Goal: Book appointment/travel/reservation

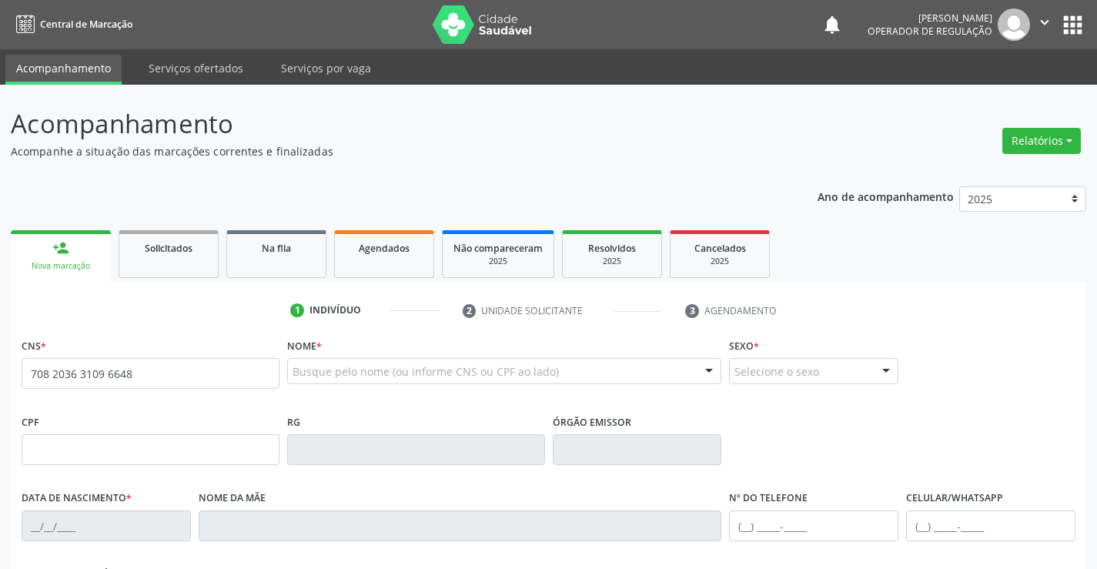
type input "708 2036 3109 6648"
type input "056.357.855-65"
type input "16162213"
type input "[DATE]"
type input "[PERSON_NAME]"
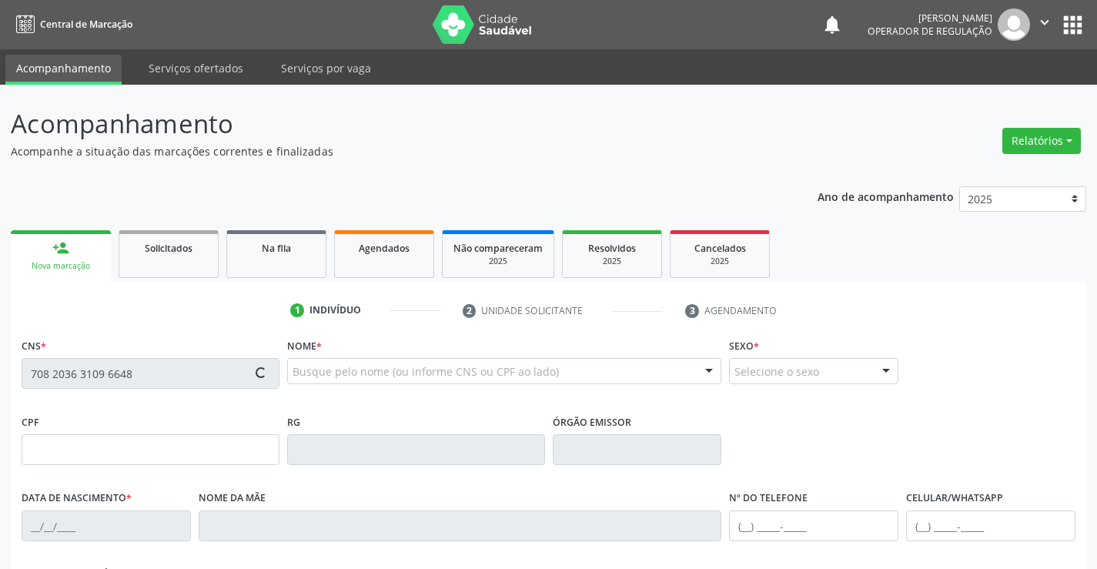
type input "[PHONE_NUMBER]"
type input "S/N"
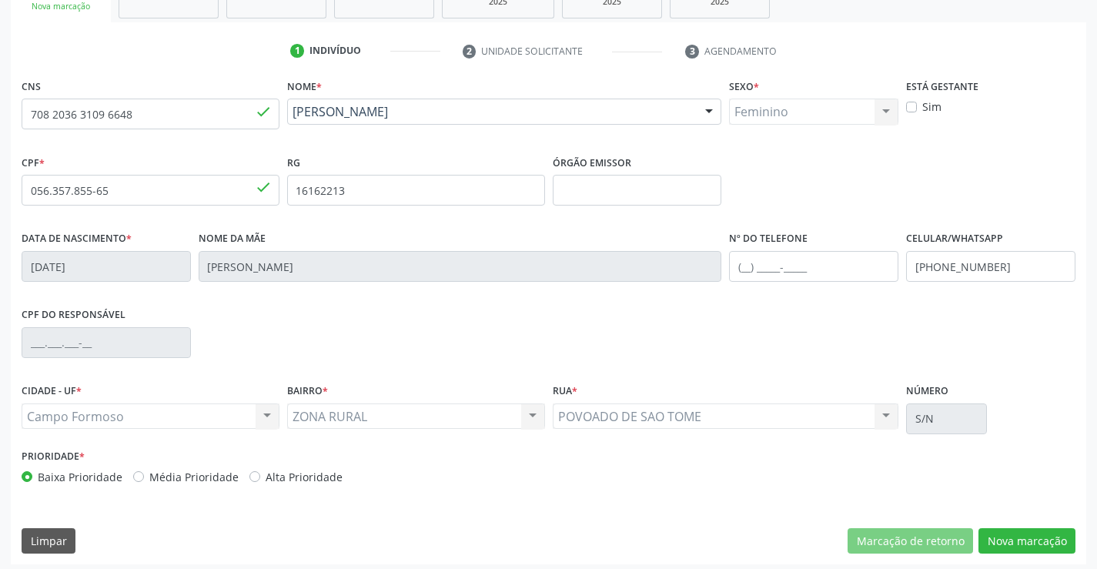
scroll to position [266, 0]
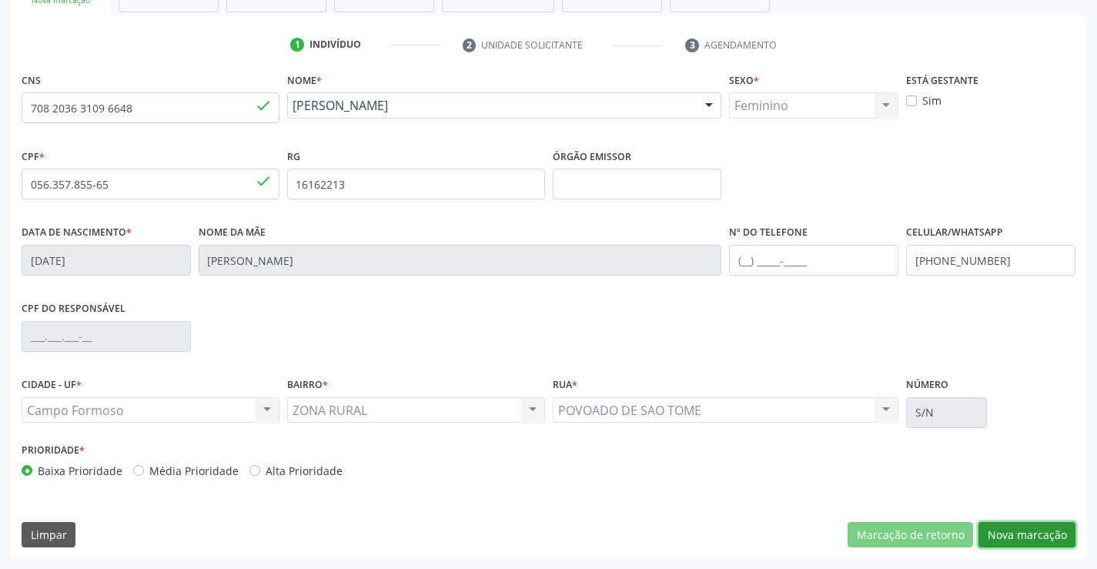
click at [1016, 535] on button "Nova marcação" at bounding box center [1026, 535] width 97 height 26
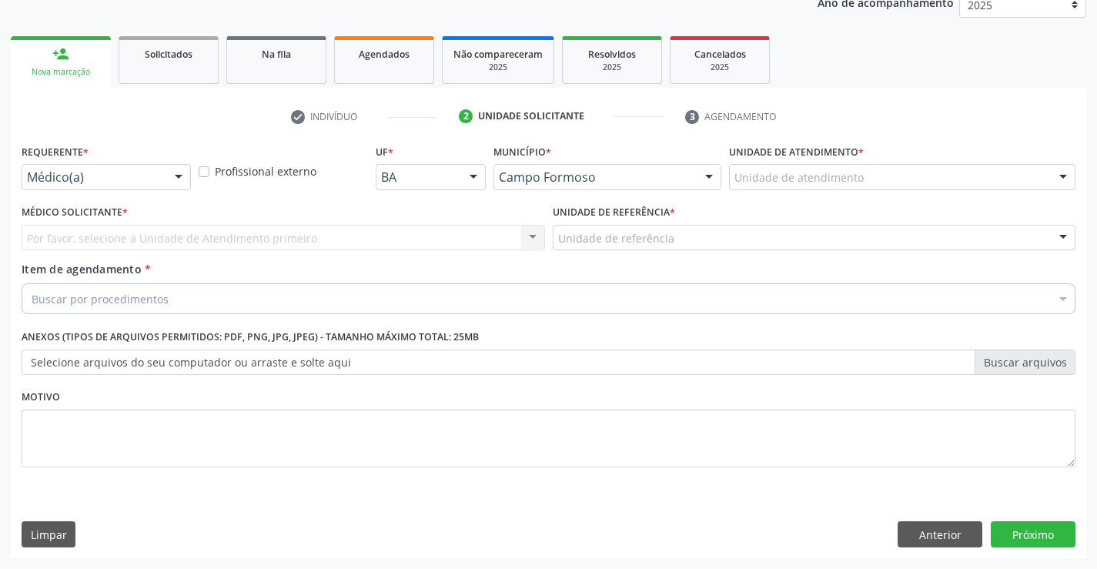
click at [184, 176] on div at bounding box center [178, 178] width 23 height 26
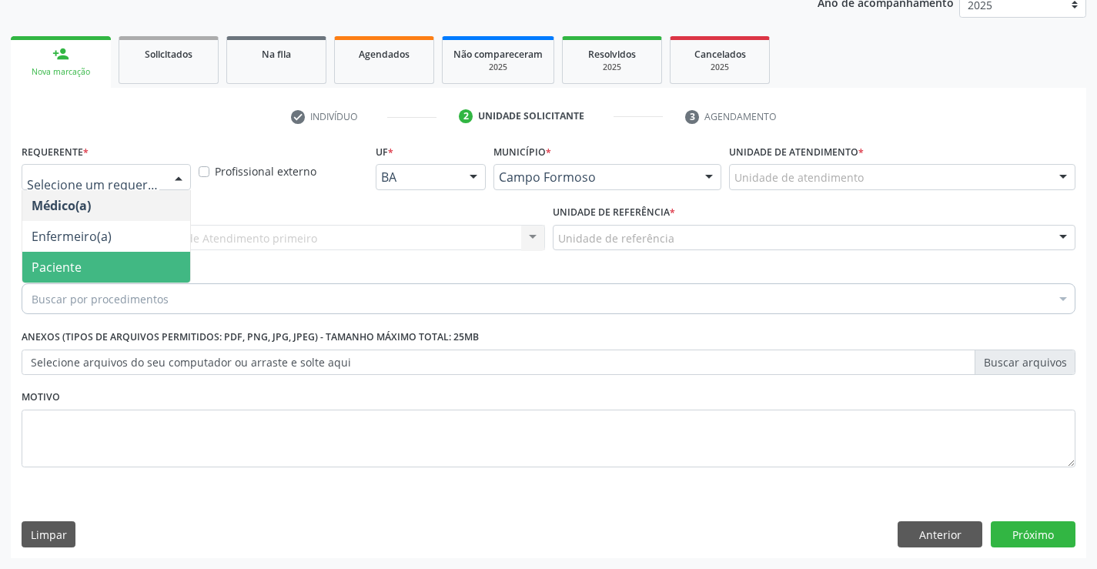
click at [75, 262] on span "Paciente" at bounding box center [57, 267] width 50 height 17
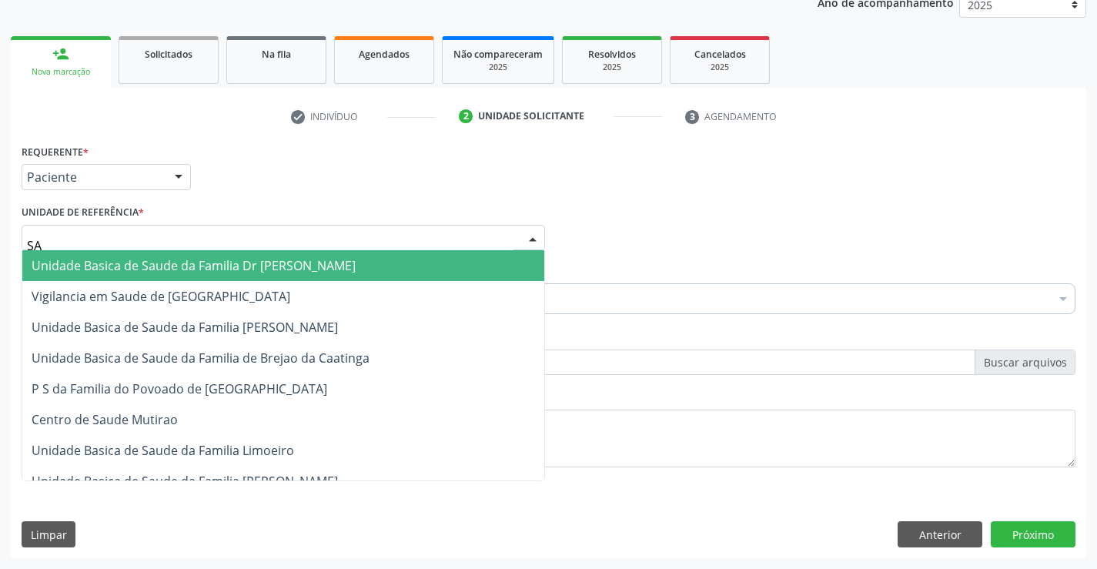
type input "SAO"
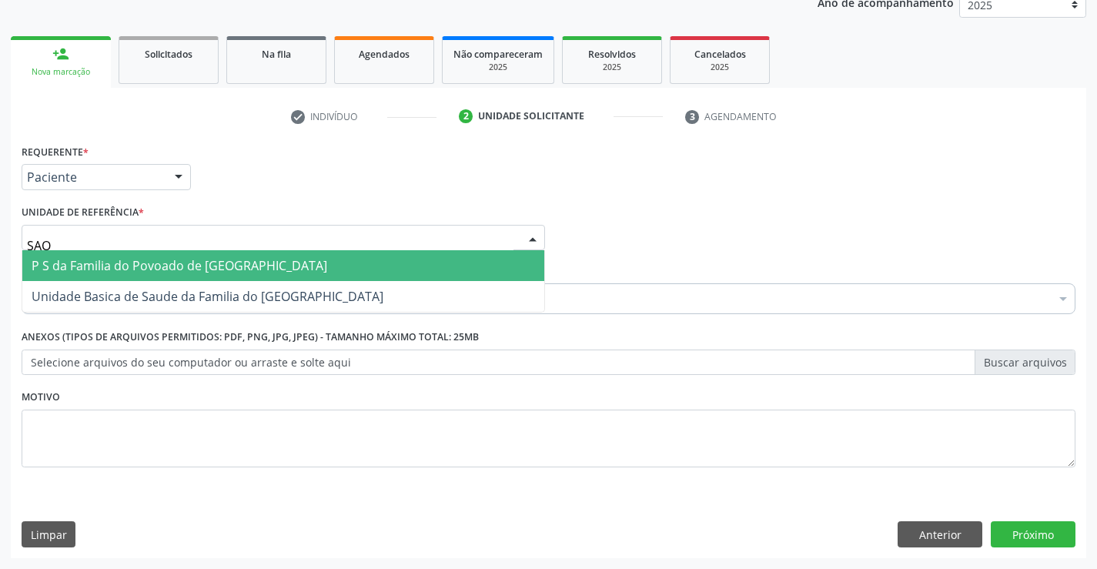
click at [88, 263] on span "P S da Familia do Povoado de [GEOGRAPHIC_DATA]" at bounding box center [180, 265] width 296 height 17
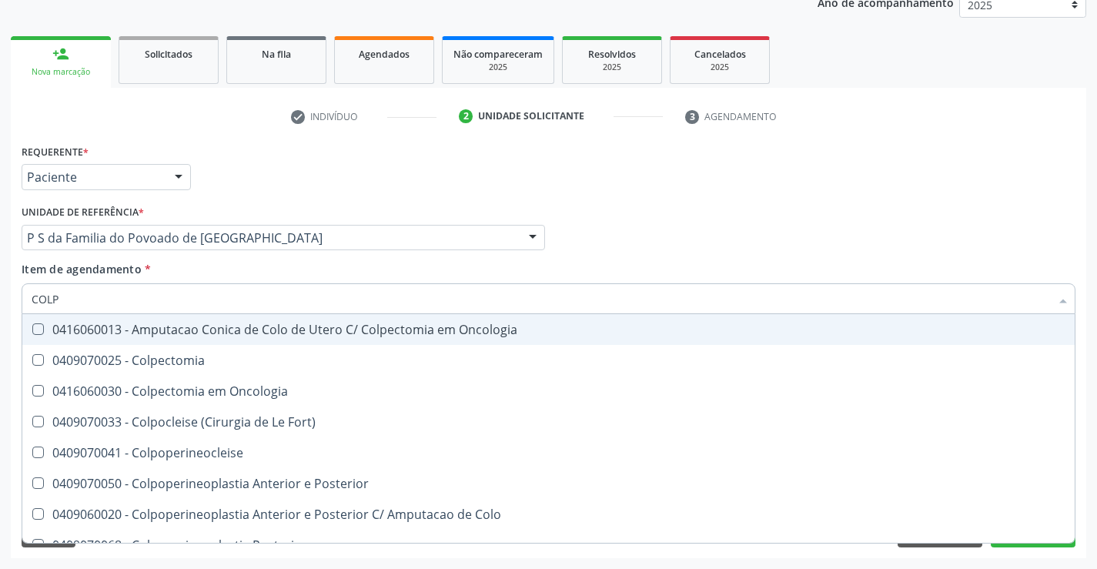
type input "COLPO"
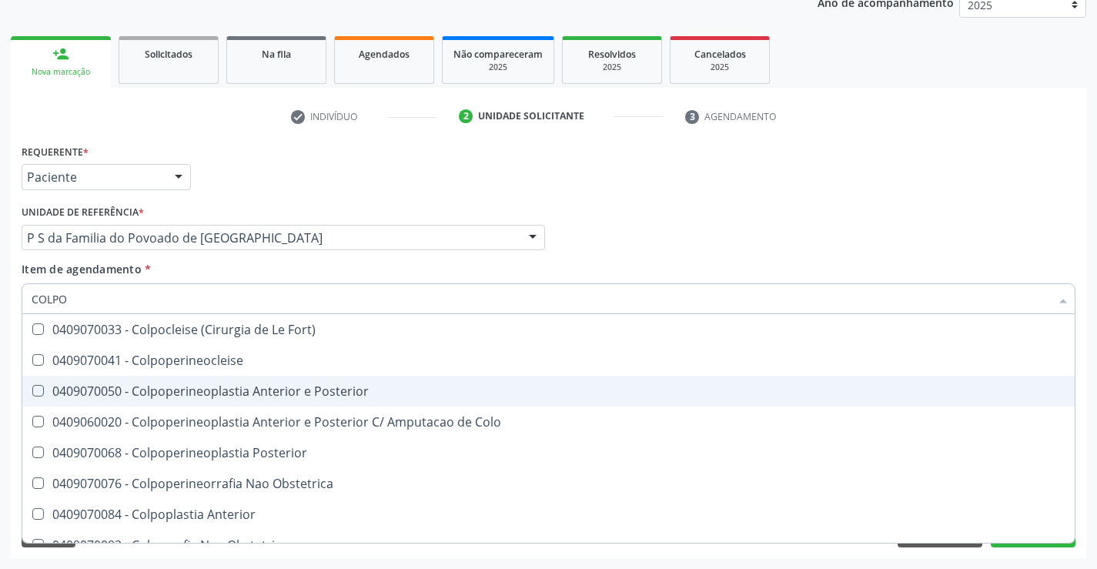
click at [205, 390] on div "0409070050 - Colpoperineoplastia Anterior e Posterior" at bounding box center [549, 391] width 1034 height 12
checkbox Posterior "true"
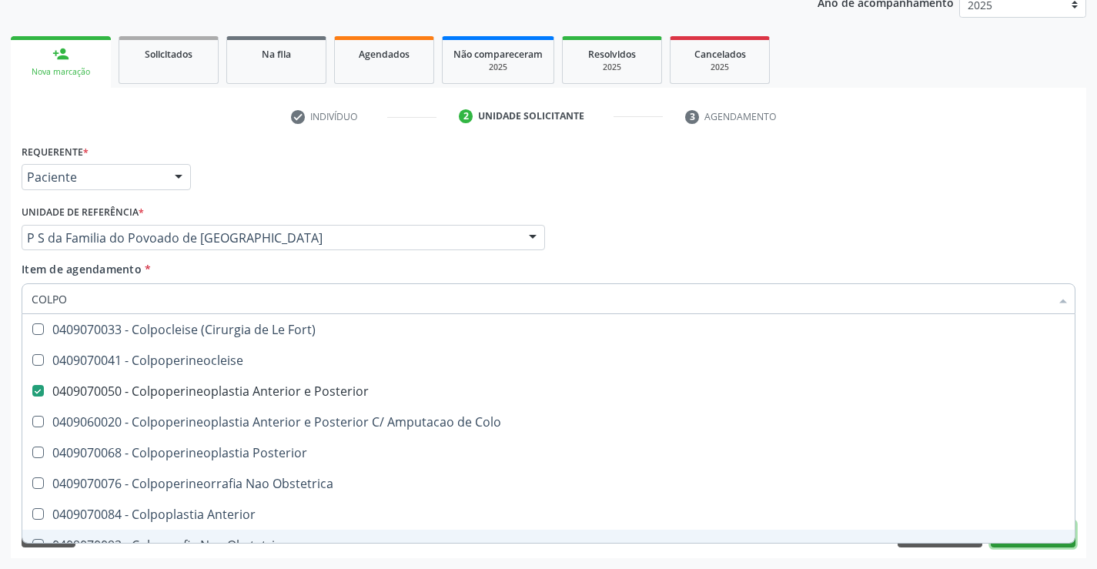
click at [1037, 544] on button "Próximo" at bounding box center [1033, 534] width 85 height 26
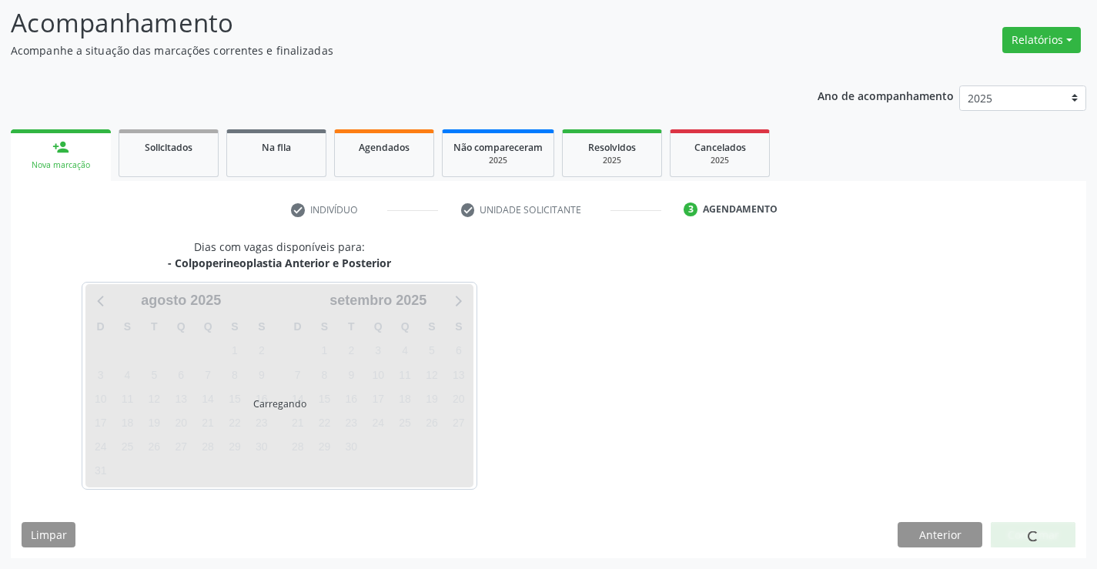
scroll to position [101, 0]
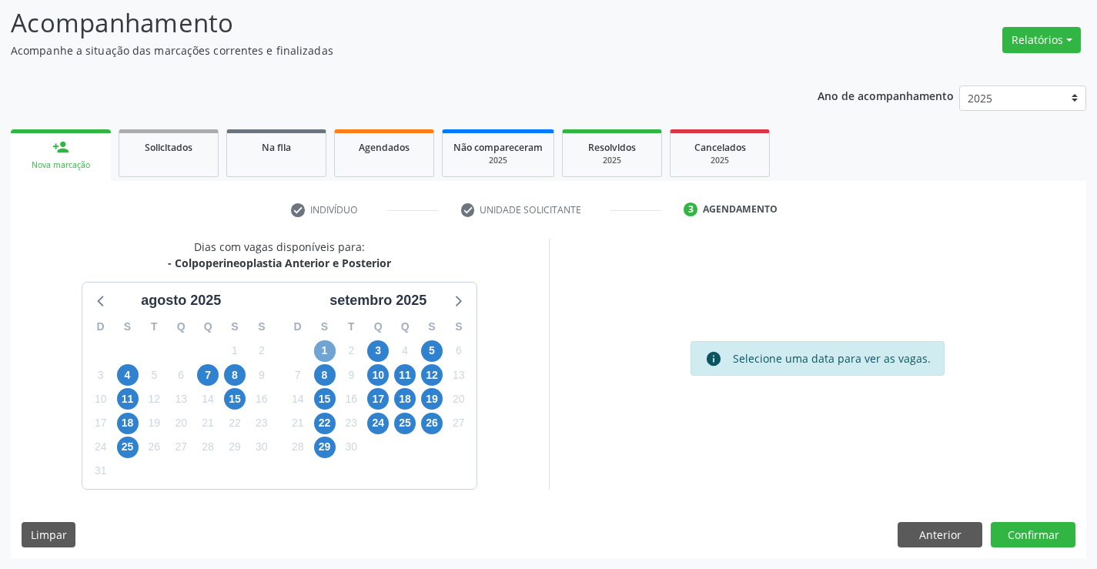
click at [319, 349] on span "1" at bounding box center [325, 351] width 22 height 22
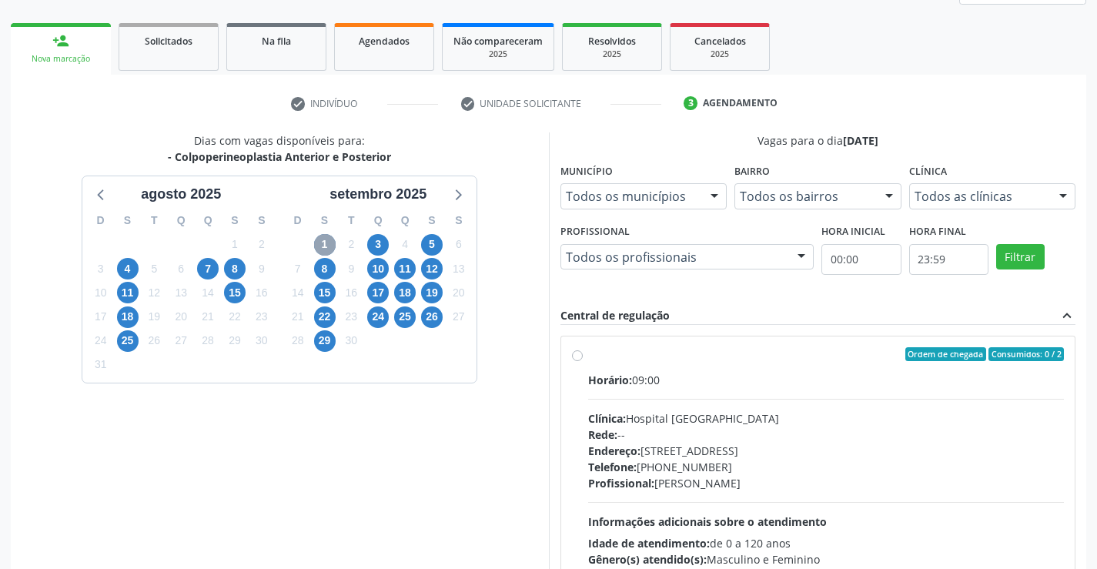
scroll to position [286, 0]
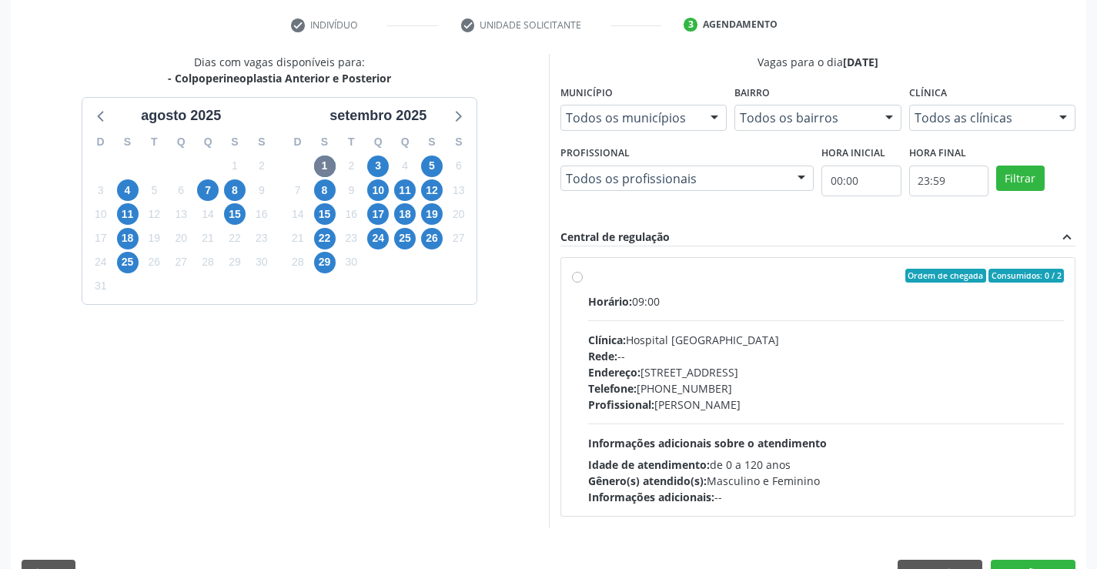
click at [588, 274] on label "Ordem de chegada Consumidos: 0 / 2 Horário: 09:00 Clínica: Hospital [GEOGRAPHIC…" at bounding box center [826, 387] width 477 height 236
click at [576, 274] on input "Ordem de chegada Consumidos: 0 / 2 Horário: 09:00 Clínica: Hospital [GEOGRAPHIC…" at bounding box center [577, 276] width 11 height 14
radio input "true"
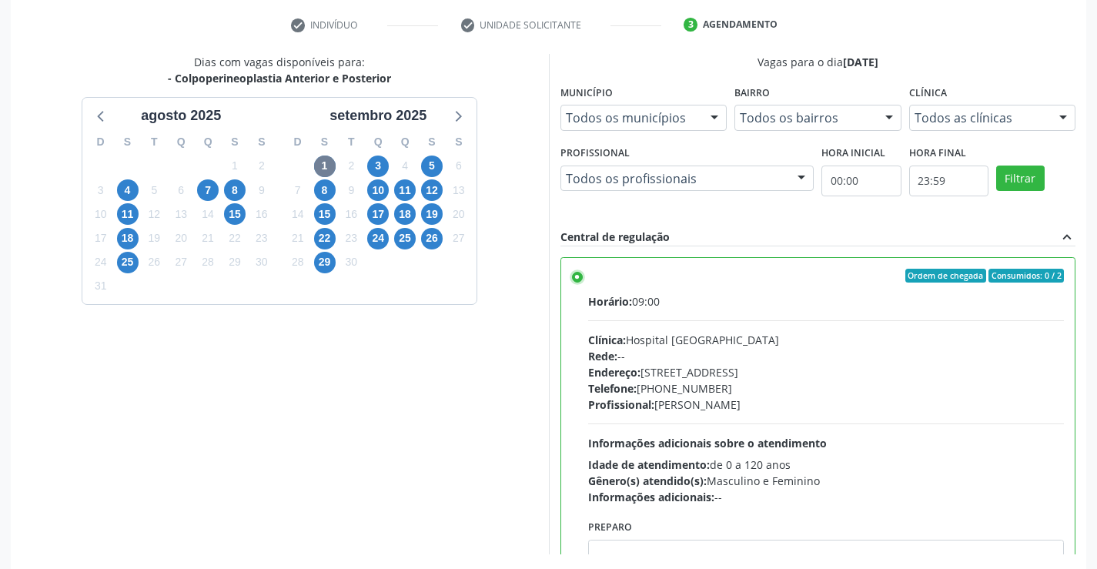
scroll to position [351, 0]
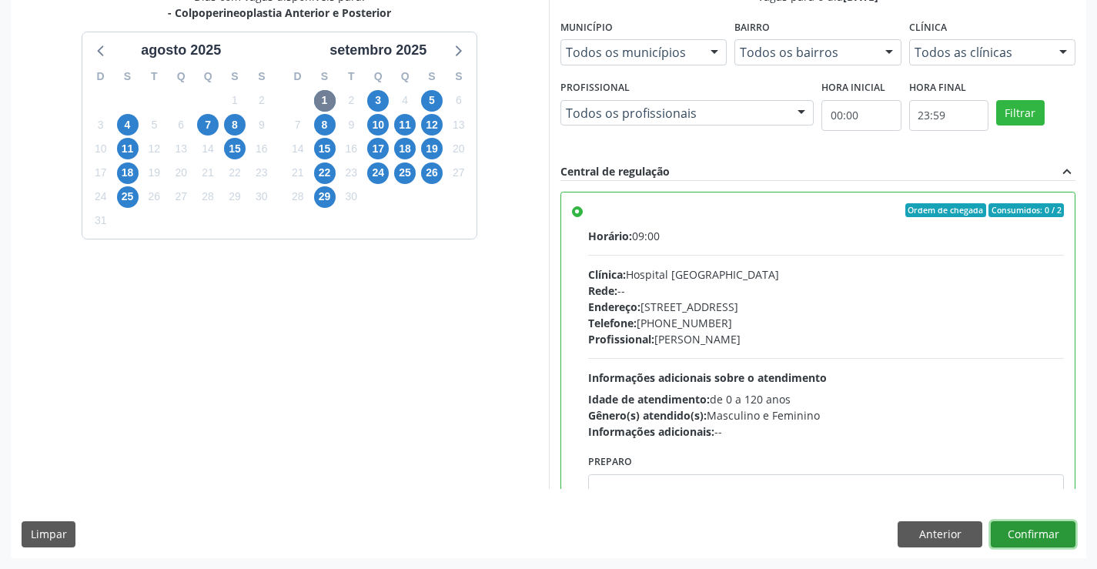
click at [1030, 531] on button "Confirmar" at bounding box center [1033, 534] width 85 height 26
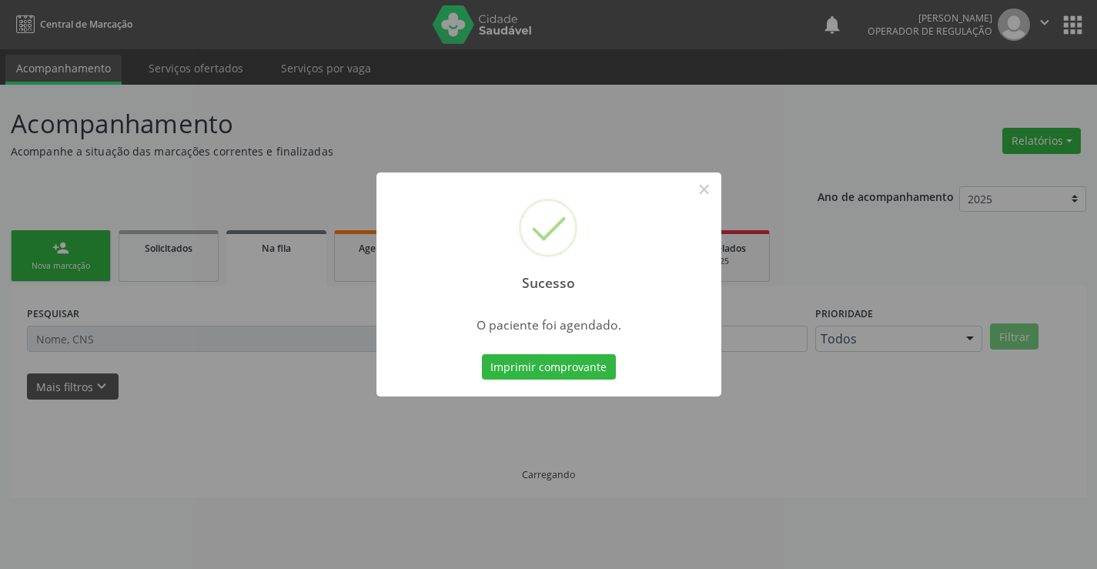
scroll to position [0, 0]
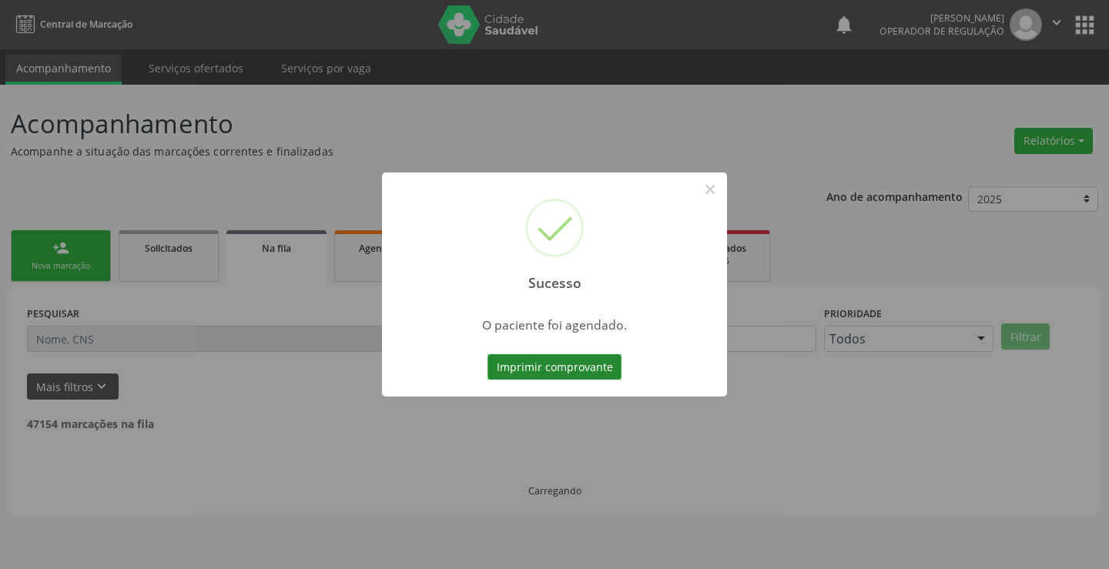
click at [563, 360] on button "Imprimir comprovante" at bounding box center [554, 367] width 134 height 26
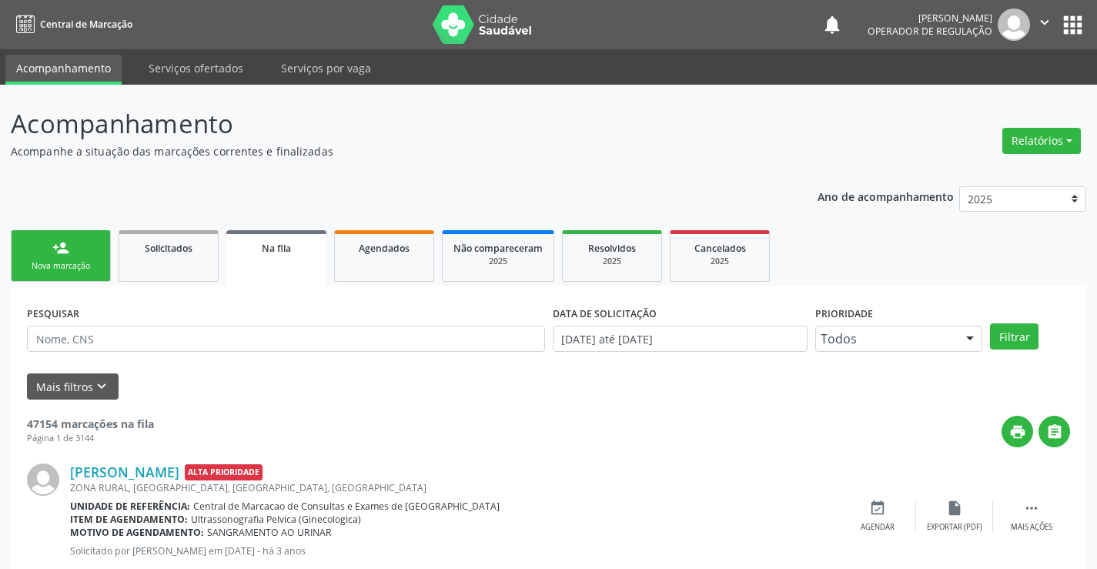
click at [79, 256] on link "person_add Nova marcação" at bounding box center [61, 256] width 100 height 52
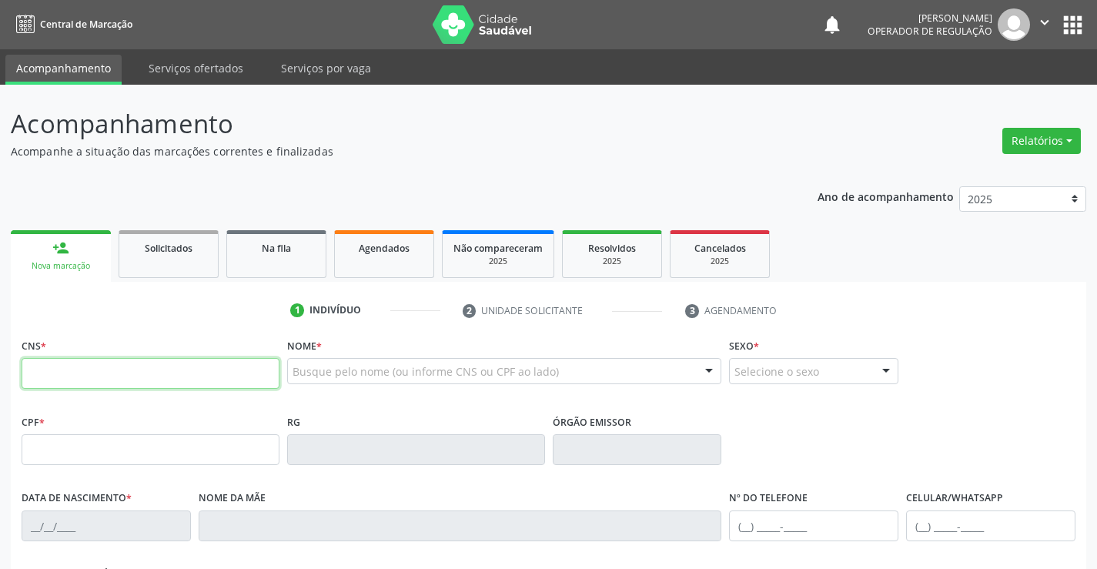
click at [106, 371] on input "text" at bounding box center [151, 373] width 258 height 31
type input "704 1051 4142 5173"
type input "1272620670"
type input "SSPBA"
type input "[DATE]"
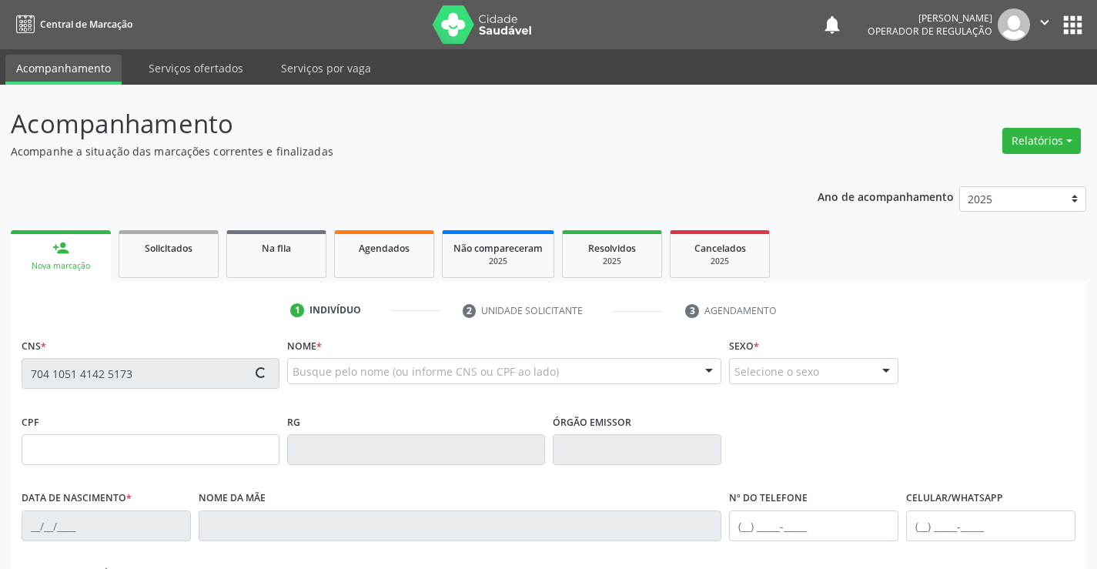
type input "[PHONE_NUMBER]"
type input "036.096.895-36"
type input "S/N"
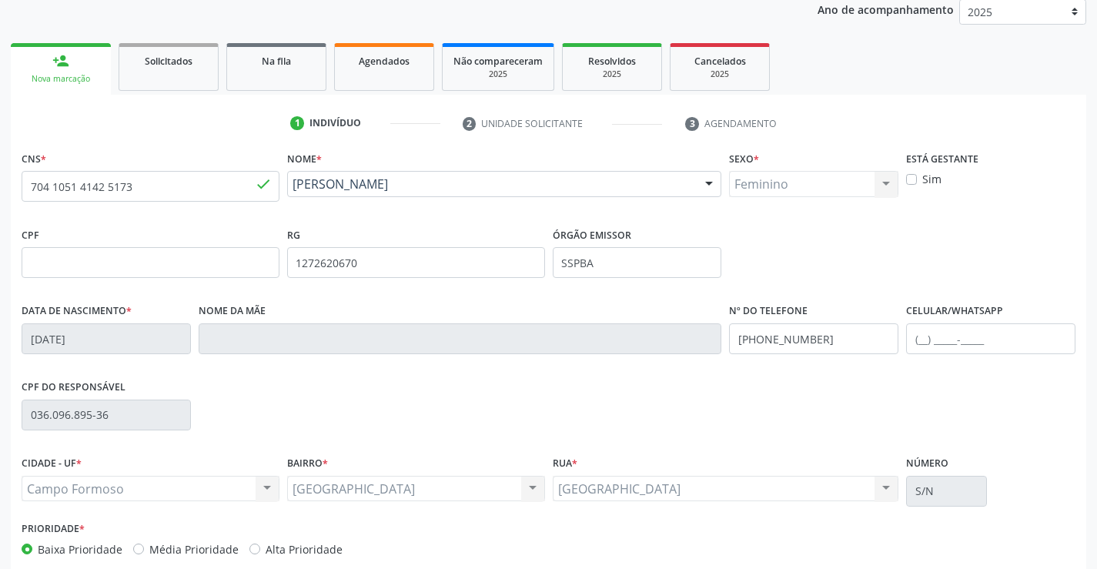
scroll to position [266, 0]
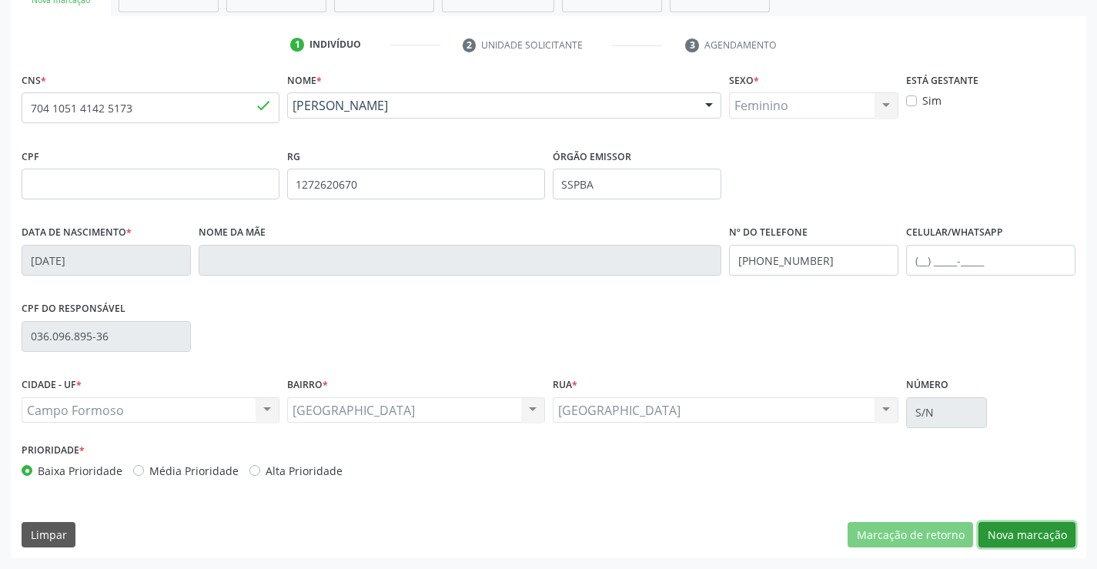
click at [1015, 531] on button "Nova marcação" at bounding box center [1026, 535] width 97 height 26
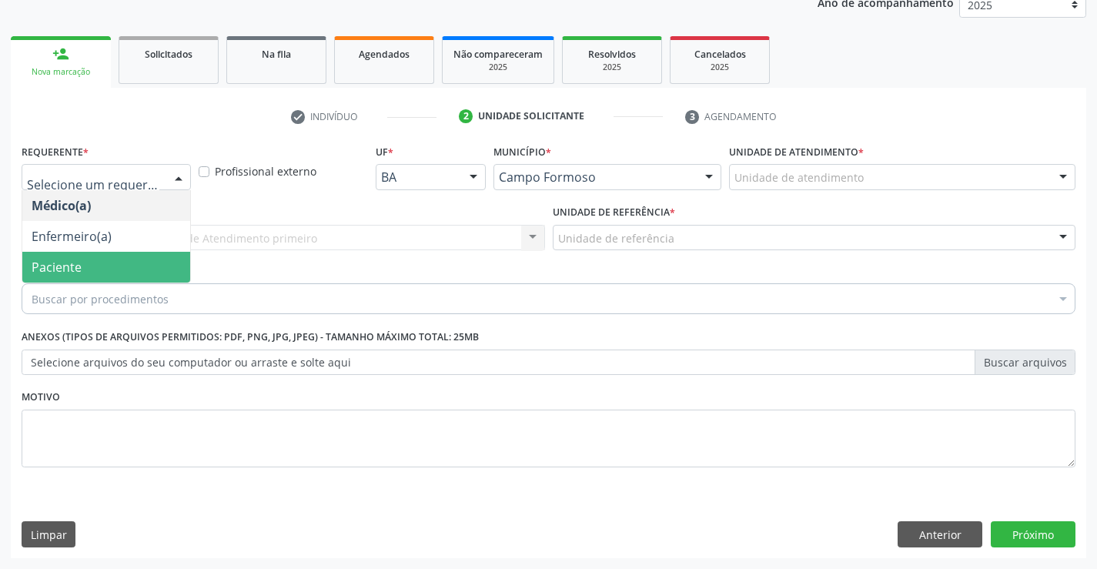
click at [79, 267] on span "Paciente" at bounding box center [57, 267] width 50 height 17
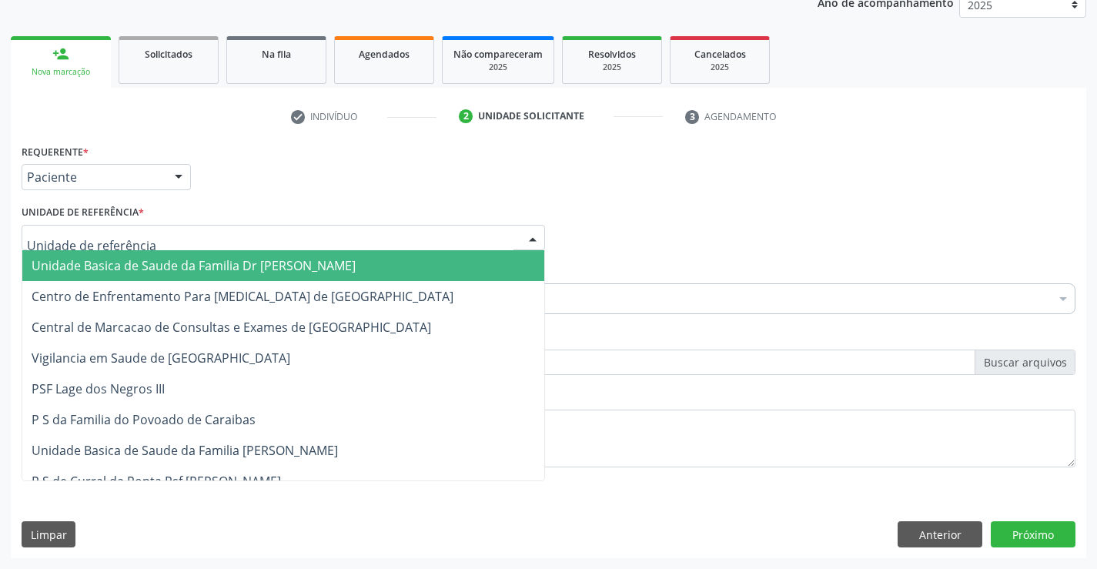
click at [184, 270] on span "Unidade Basica de Saude da Familia Dr [PERSON_NAME]" at bounding box center [194, 265] width 324 height 17
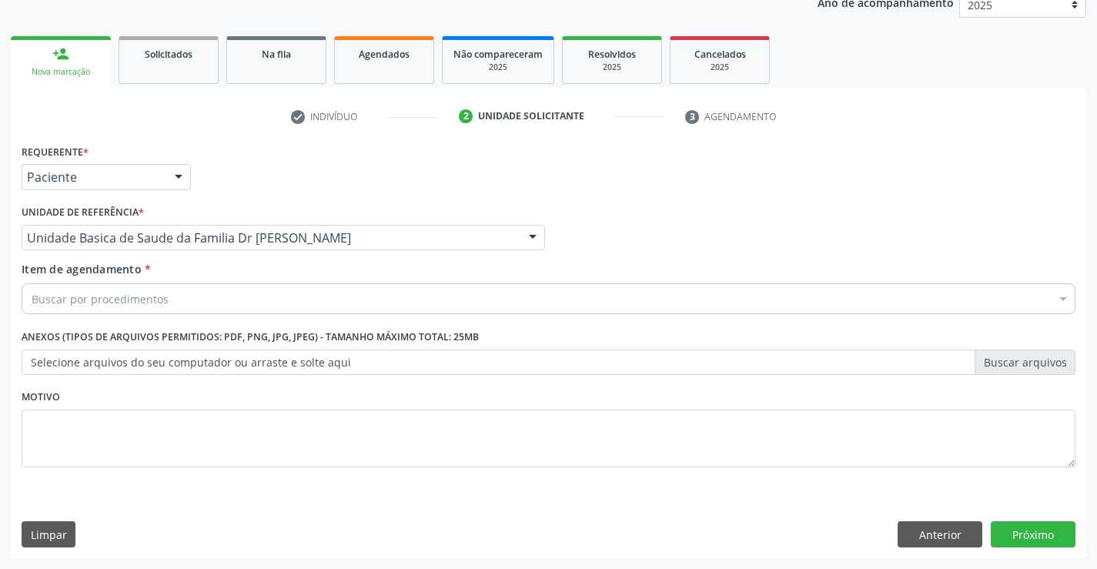
click at [183, 302] on div "Buscar por procedimentos" at bounding box center [549, 298] width 1054 height 31
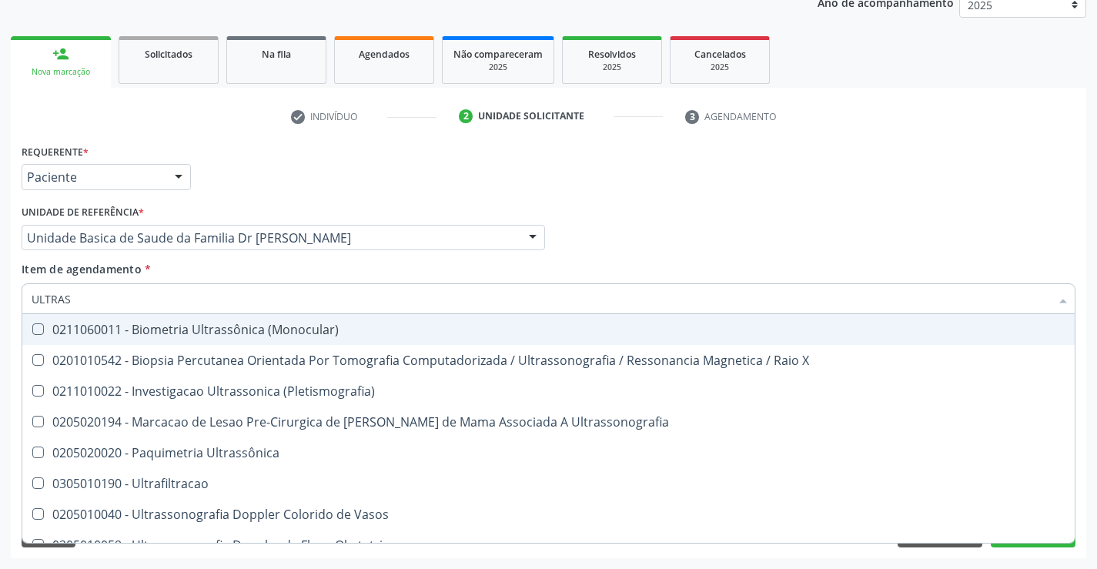
type input "ULTRASS"
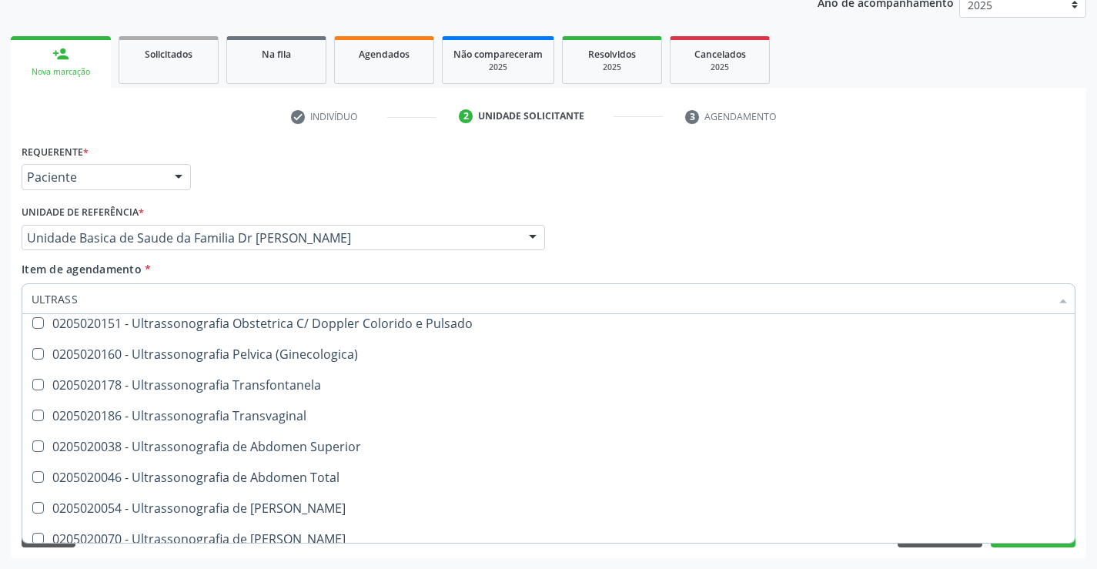
scroll to position [308, 0]
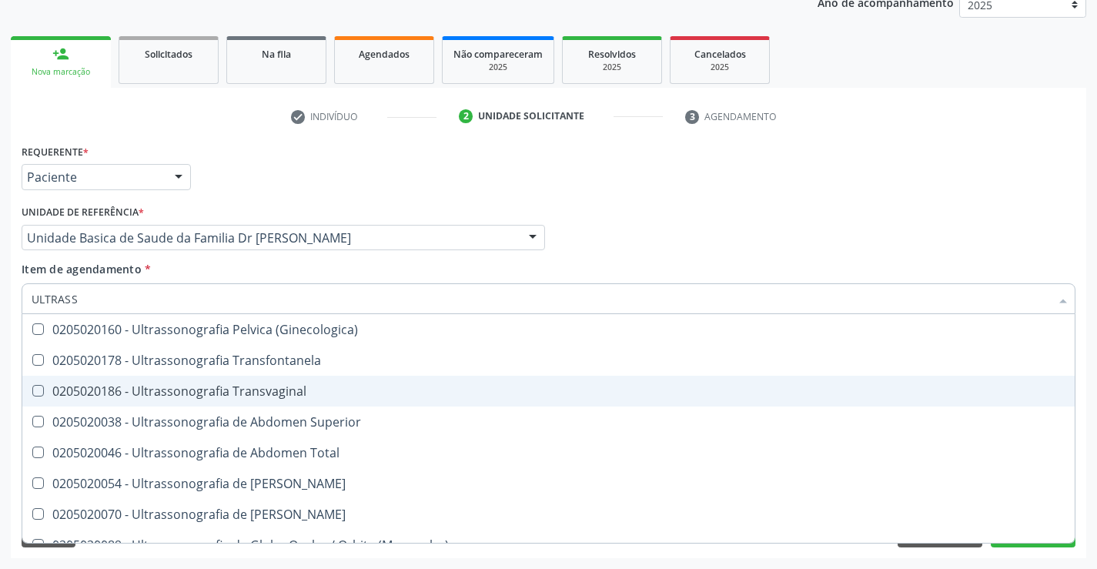
click at [328, 390] on div "0205020186 - Ultrassonografia Transvaginal" at bounding box center [549, 391] width 1034 height 12
checkbox Transvaginal "true"
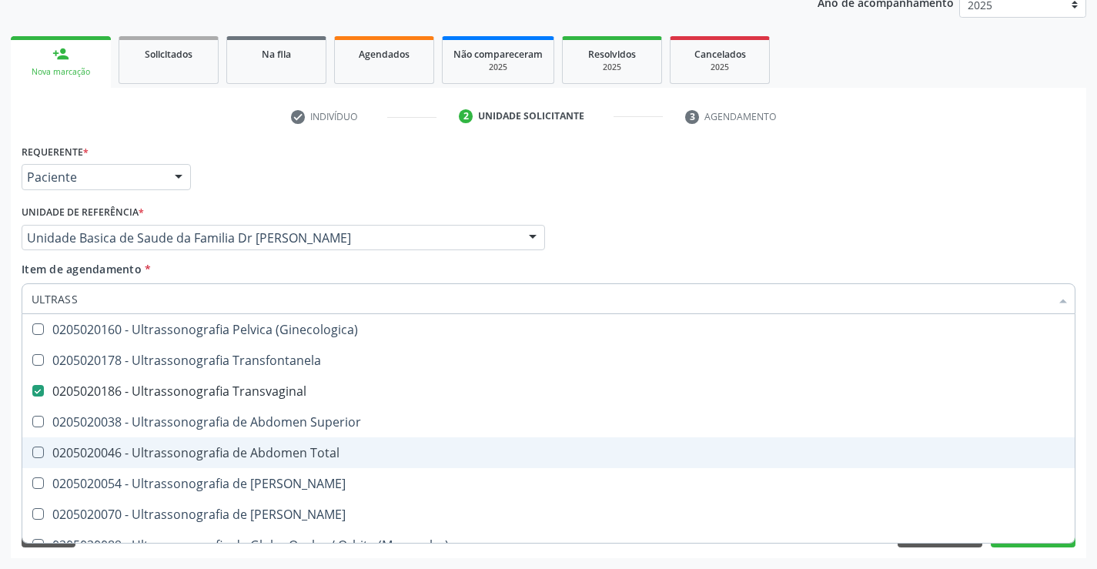
click at [350, 447] on div "0205020046 - Ultrassonografia de Abdomen Total" at bounding box center [549, 452] width 1034 height 12
checkbox Total "true"
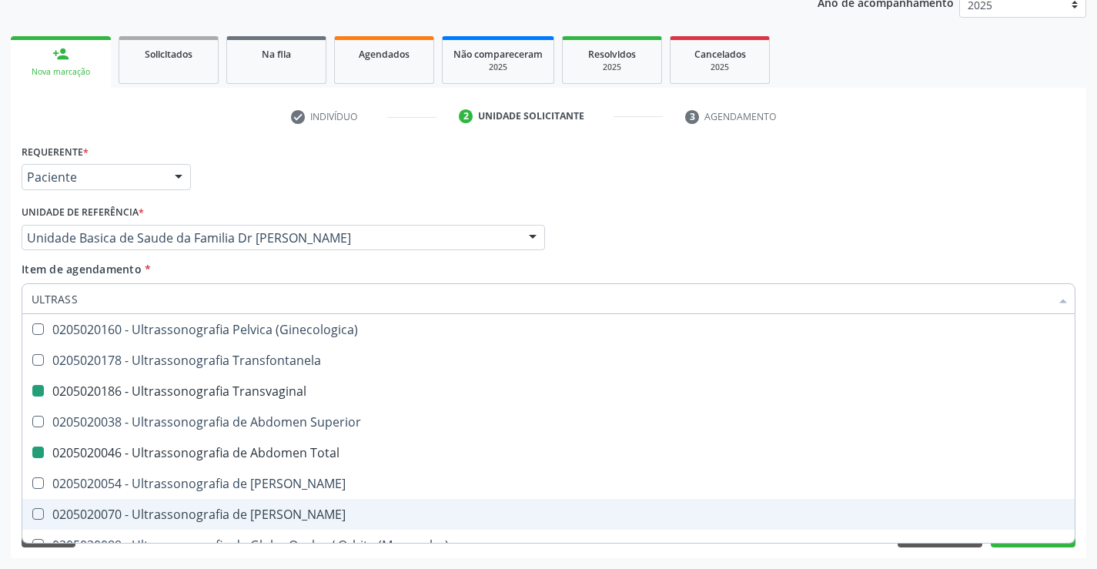
click at [1092, 490] on div "Acompanhamento Acompanhe a situação das marcações correntes e finalizadas Relat…" at bounding box center [548, 230] width 1097 height 678
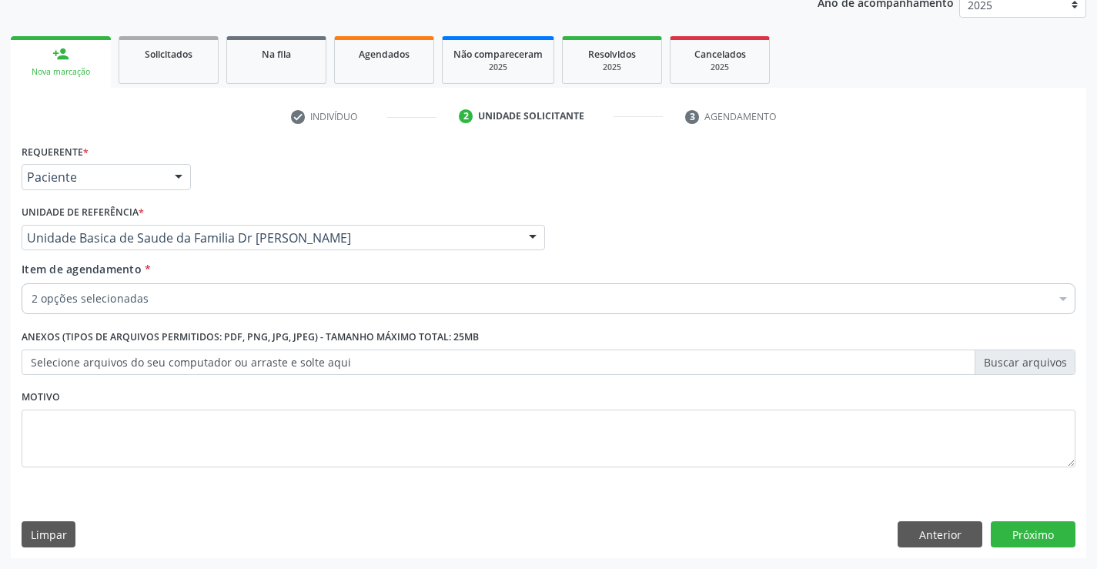
scroll to position [0, 0]
click at [1040, 524] on button "Próximo" at bounding box center [1033, 534] width 85 height 26
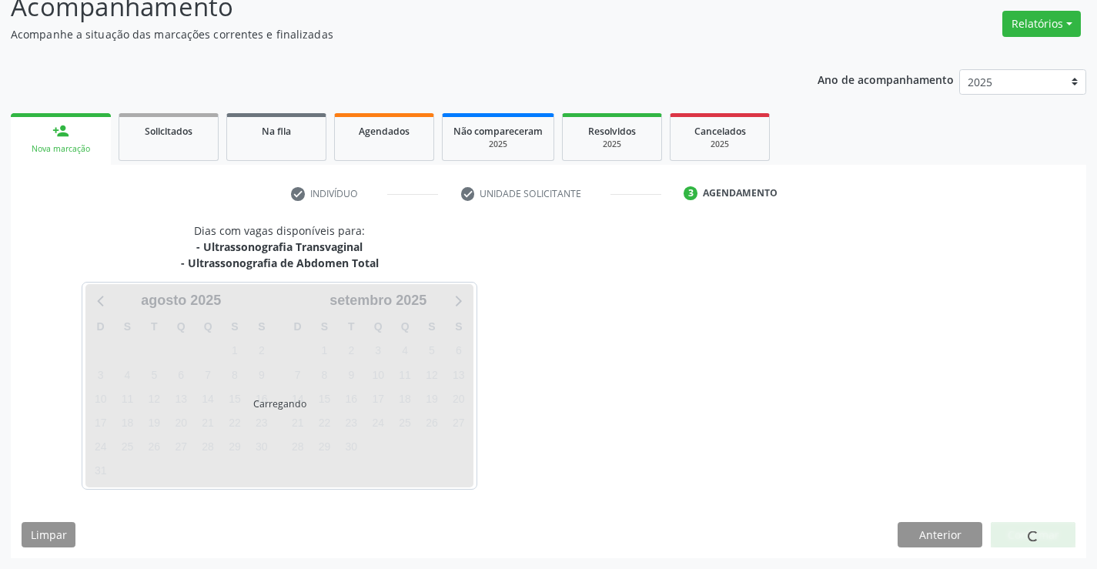
scroll to position [117, 0]
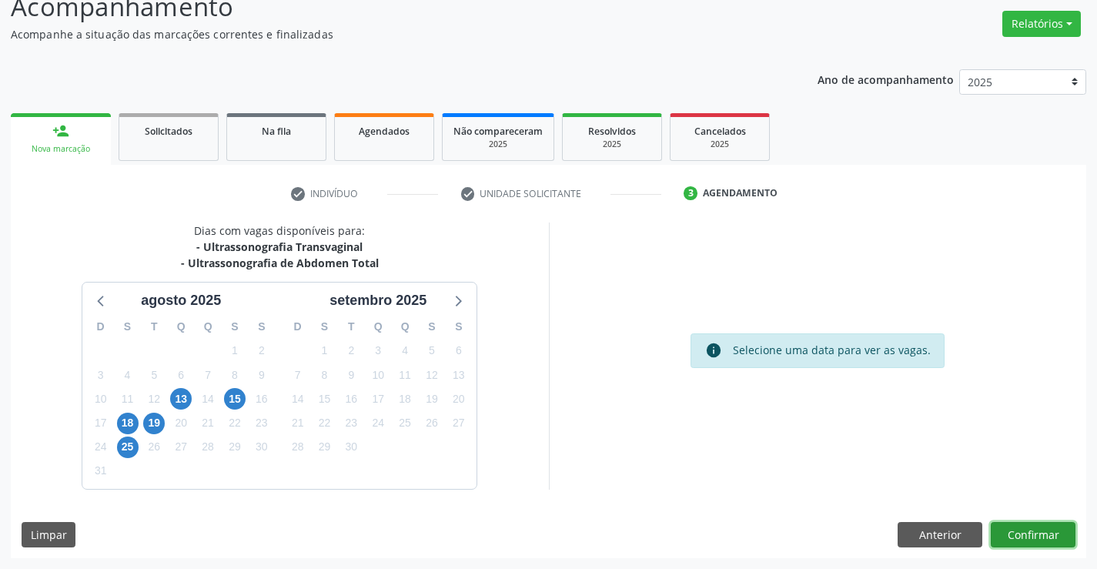
click at [1036, 533] on button "Confirmar" at bounding box center [1033, 535] width 85 height 26
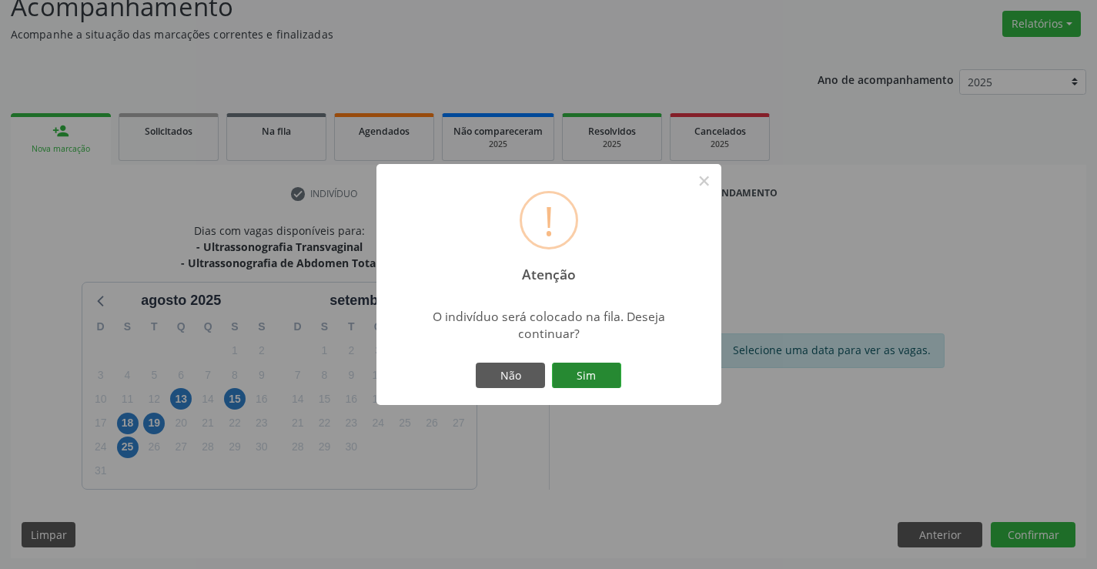
click at [577, 372] on button "Sim" at bounding box center [586, 376] width 69 height 26
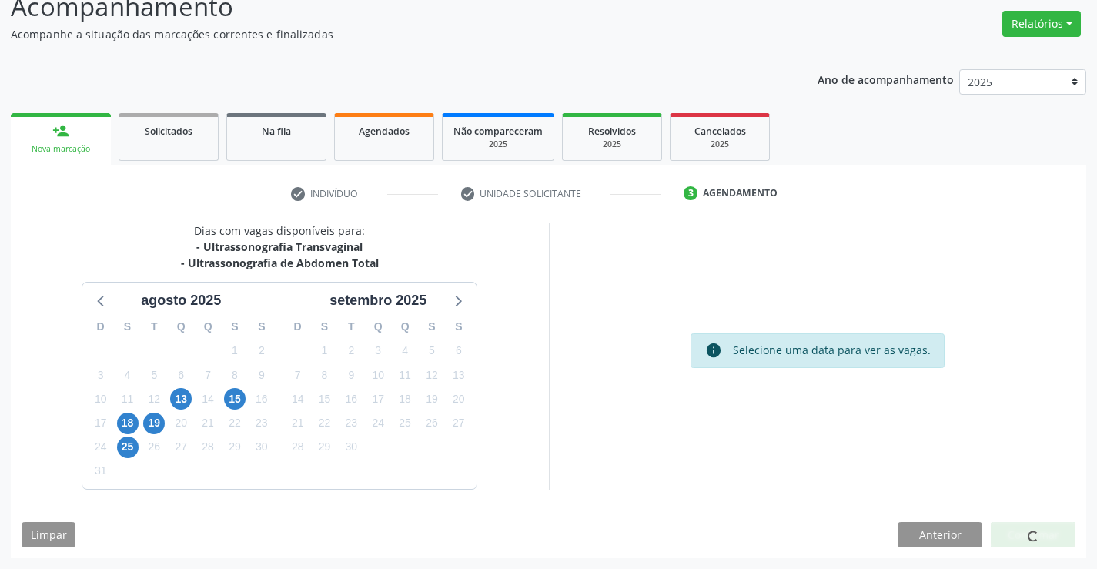
scroll to position [0, 0]
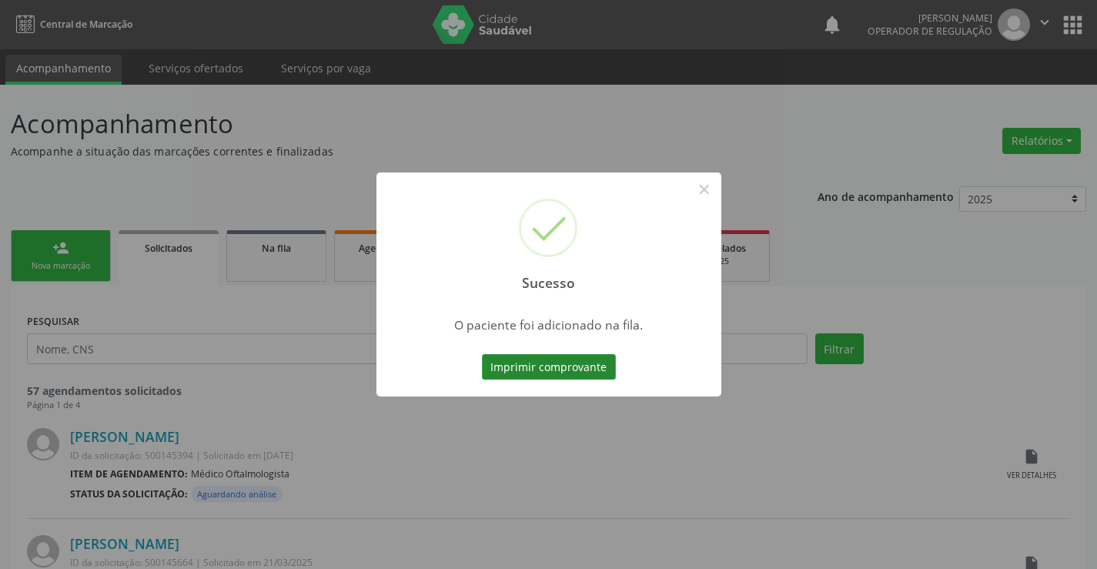
click at [540, 364] on button "Imprimir comprovante" at bounding box center [549, 367] width 134 height 26
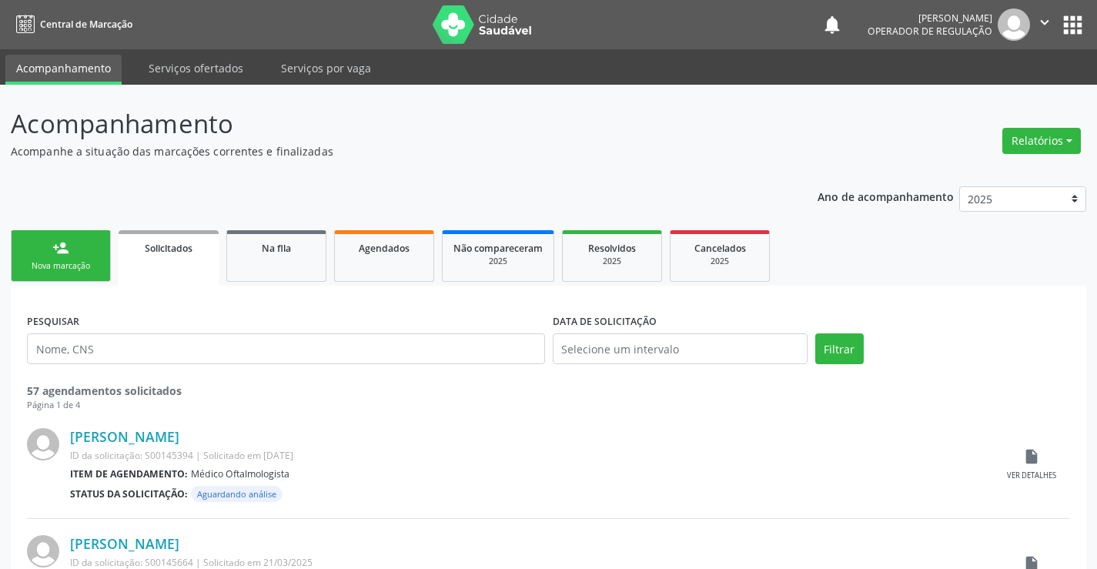
click at [65, 252] on div "person_add" at bounding box center [60, 247] width 17 height 17
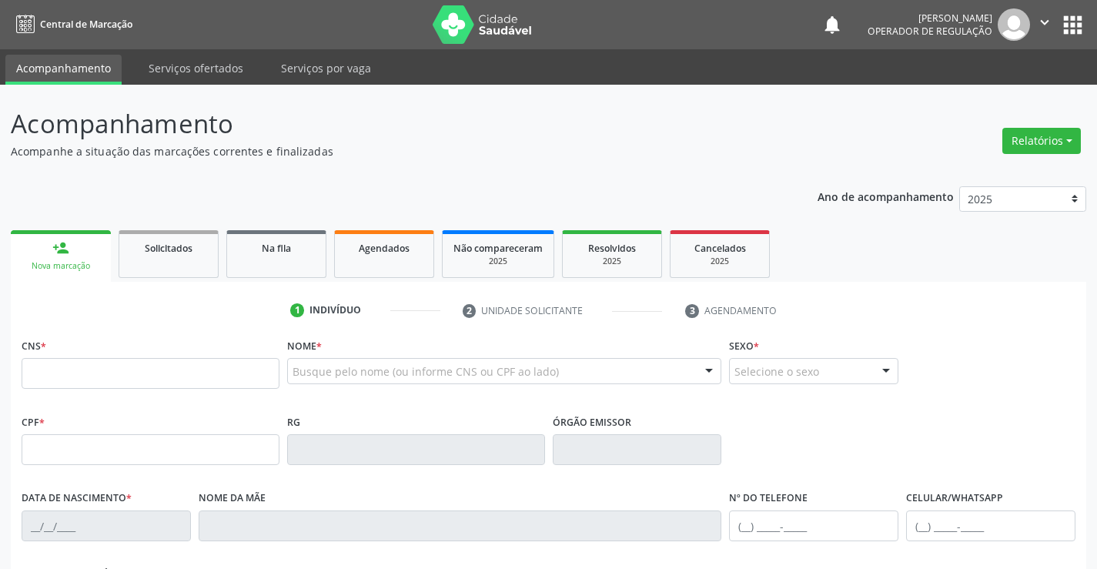
click at [1049, 12] on button "" at bounding box center [1044, 24] width 29 height 32
click at [996, 95] on link "Sair" at bounding box center [1005, 94] width 106 height 22
